Goal: Entertainment & Leisure: Consume media (video, audio)

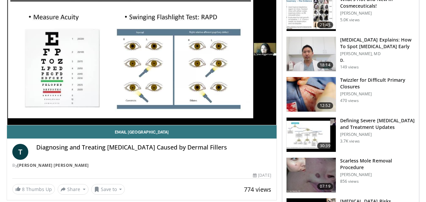
scroll to position [164, 0]
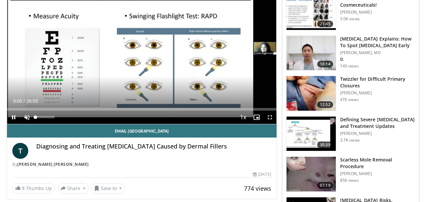
click at [26, 117] on span "Video Player" at bounding box center [26, 117] width 13 height 13
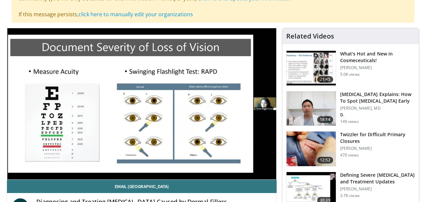
scroll to position [112, 0]
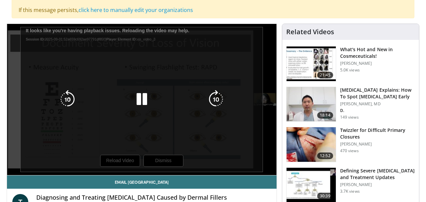
click at [144, 99] on icon "Video Player" at bounding box center [141, 99] width 19 height 19
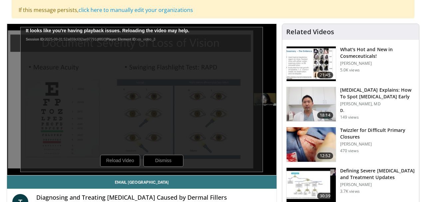
click at [133, 158] on div "10 seconds Tap to unmute" at bounding box center [141, 99] width 269 height 151
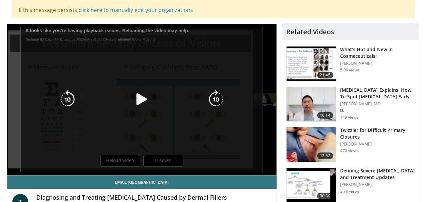
click at [140, 100] on icon "Video Player" at bounding box center [141, 99] width 19 height 19
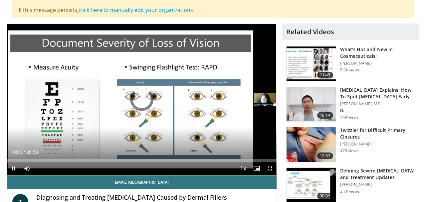
click at [15, 167] on span "Video Player" at bounding box center [13, 168] width 13 height 13
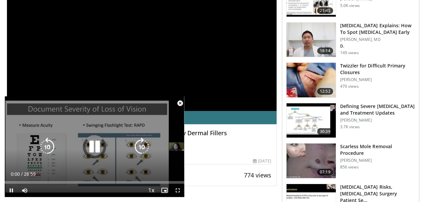
scroll to position [173, 0]
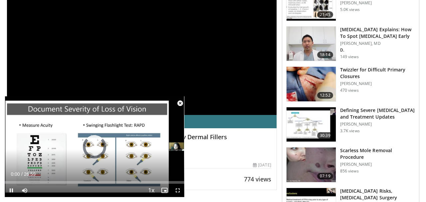
click at [179, 104] on span "Video Player" at bounding box center [179, 103] width 13 height 13
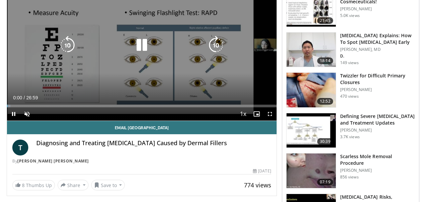
scroll to position [109, 0]
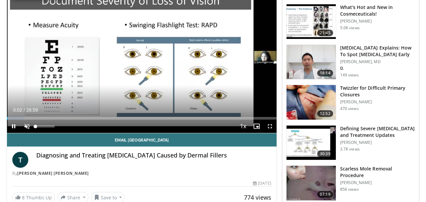
click at [26, 127] on span "Video Player" at bounding box center [26, 126] width 13 height 13
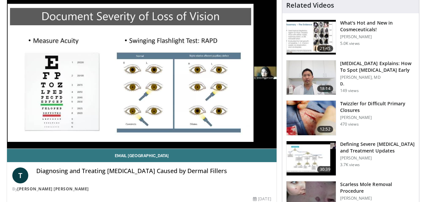
scroll to position [92, 0]
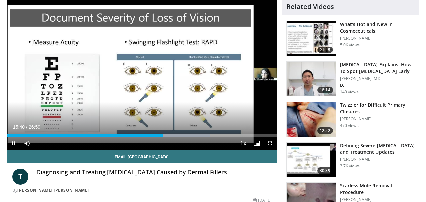
click at [14, 141] on span "Video Player" at bounding box center [13, 143] width 13 height 13
